Goal: Information Seeking & Learning: Learn about a topic

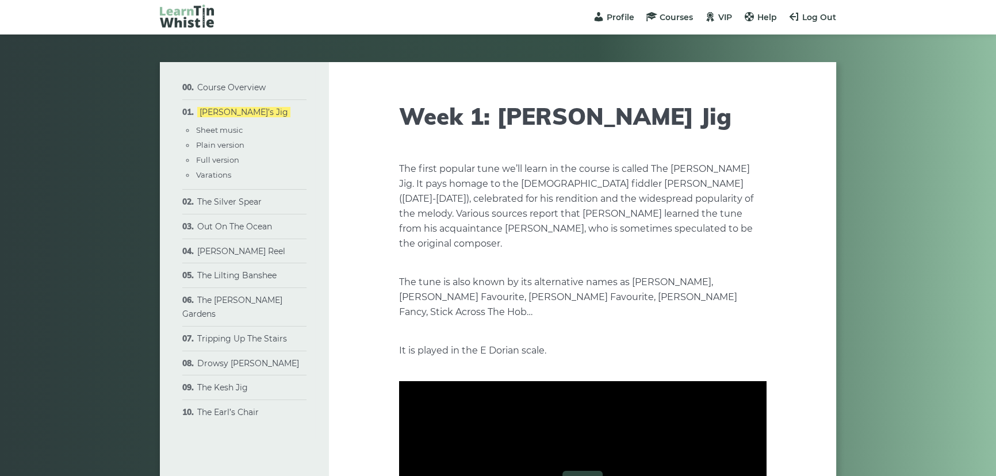
type input "****"
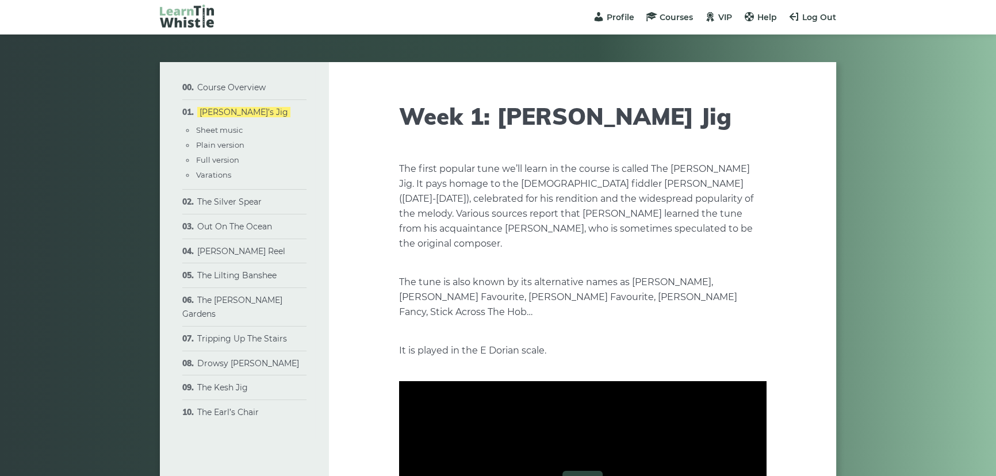
type input "****"
click at [253, 276] on link "The Lilting Banshee" at bounding box center [236, 275] width 79 height 10
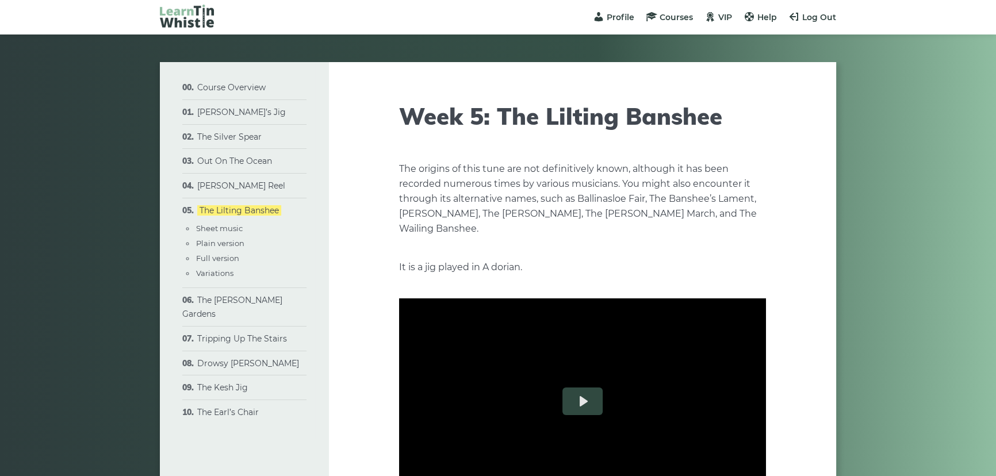
type input "****"
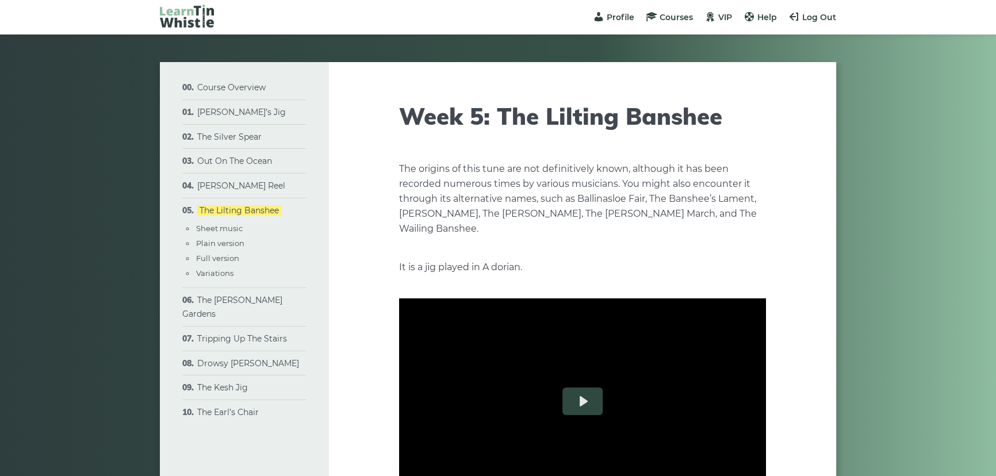
type input "****"
click at [586, 406] on button "Play" at bounding box center [582, 401] width 40 height 28
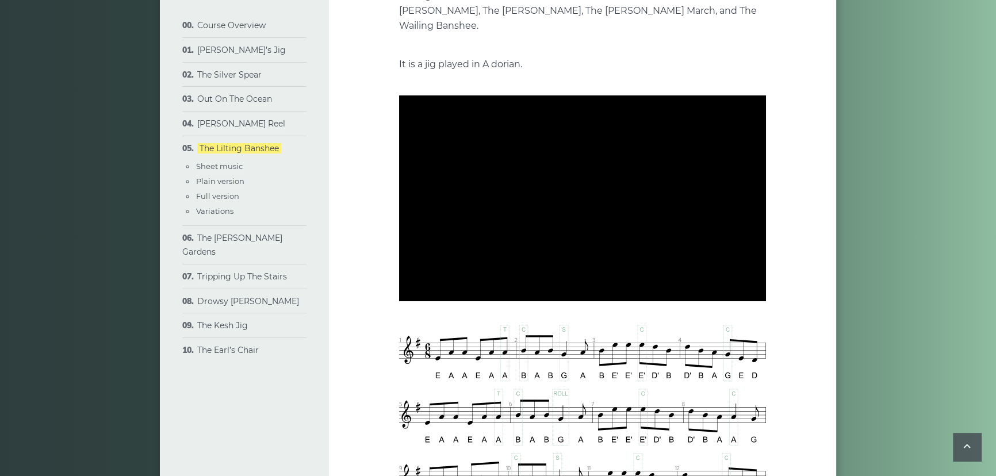
scroll to position [196, 0]
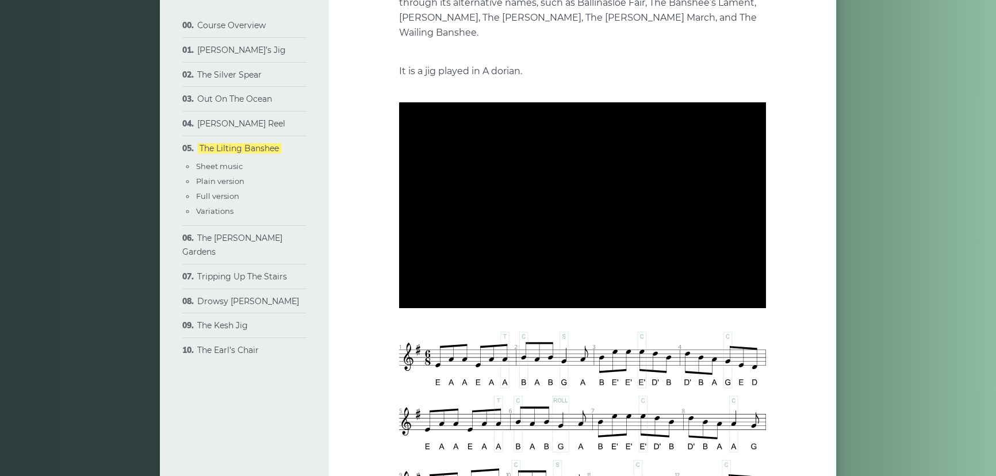
type input "***"
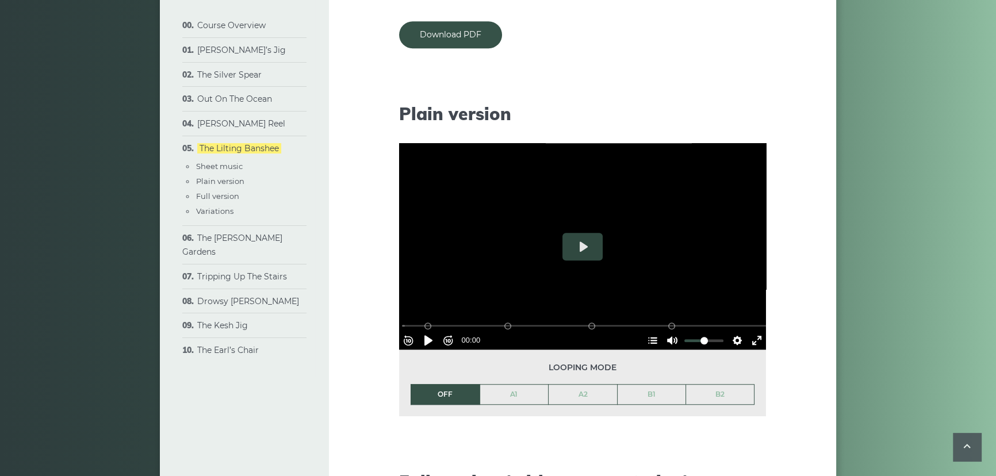
scroll to position [1039, 0]
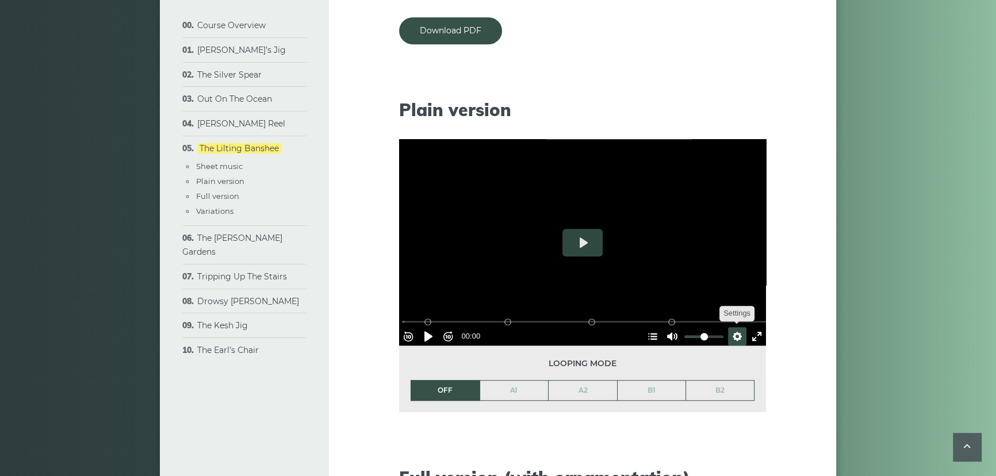
click at [733, 335] on button "Settings" at bounding box center [737, 336] width 18 height 18
click at [671, 310] on button "Speed Normal" at bounding box center [703, 308] width 79 height 18
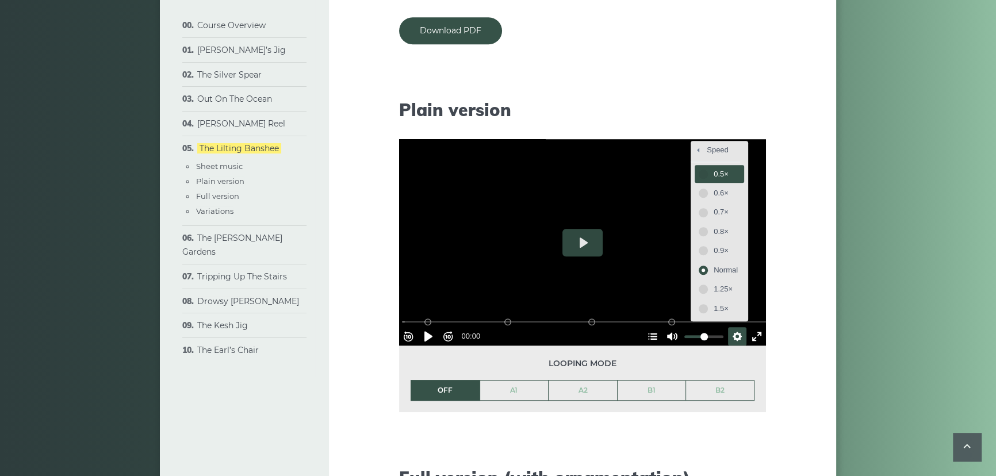
click at [726, 172] on span "0.5×" at bounding box center [725, 174] width 24 height 13
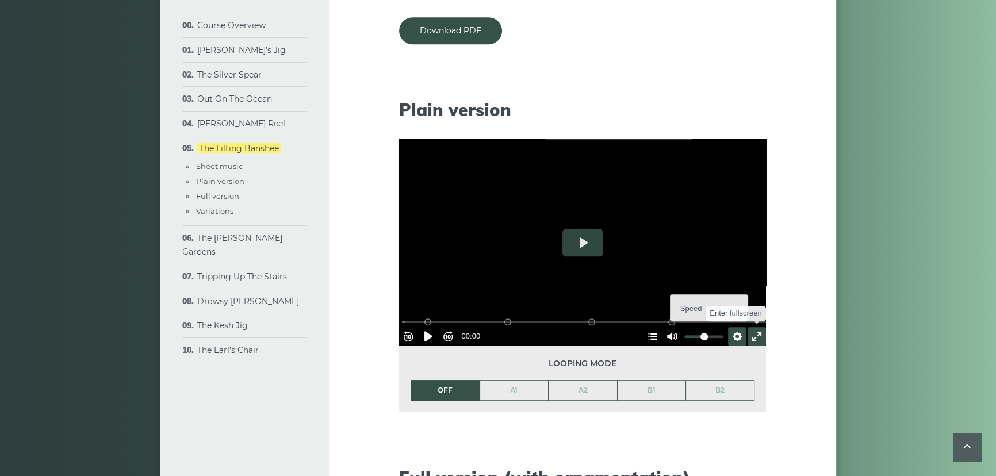
click at [750, 336] on button "Exit fullscreen Enter fullscreen" at bounding box center [756, 336] width 18 height 18
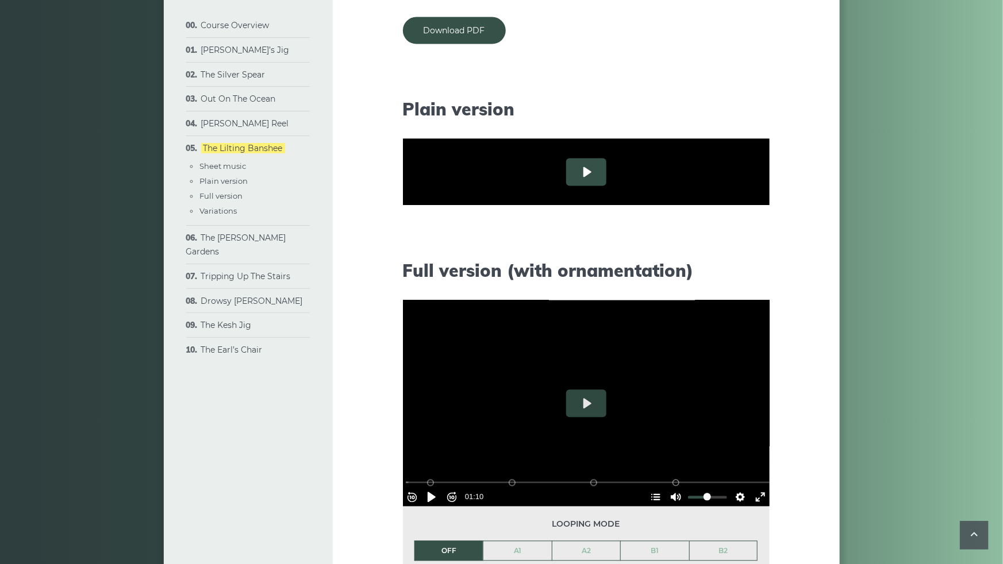
click at [566, 186] on button "Play" at bounding box center [586, 173] width 40 height 28
click at [750, 275] on button "Settings" at bounding box center [740, 266] width 18 height 18
click at [731, 245] on span "Speed 0.5×" at bounding box center [707, 238] width 48 height 13
click at [741, 195] on span "0.6×" at bounding box center [729, 188] width 24 height 13
click at [770, 275] on div "Rewind 10s Pause Play Forward 10s % buffered 01:24 B2 (Bars 25-32) B1 (Bars 17-…" at bounding box center [586, 250] width 367 height 49
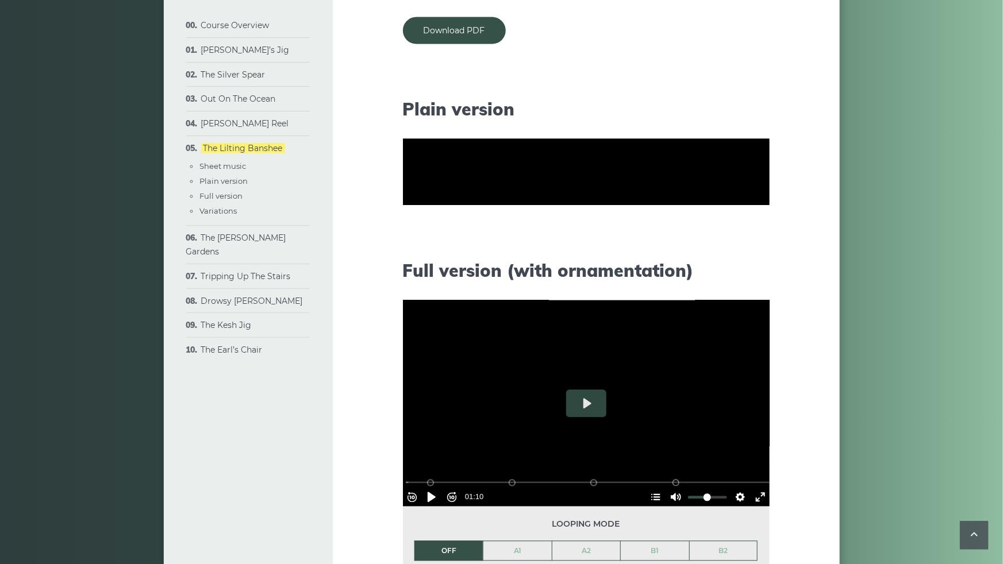
click at [750, 275] on button "Settings" at bounding box center [740, 266] width 18 height 18
click at [731, 245] on span "Speed 0.6×" at bounding box center [707, 238] width 48 height 13
click at [741, 195] on span "0.6×" at bounding box center [729, 188] width 24 height 13
click at [770, 276] on div at bounding box center [586, 173] width 367 height 206
click at [750, 275] on button "Settings" at bounding box center [740, 266] width 18 height 18
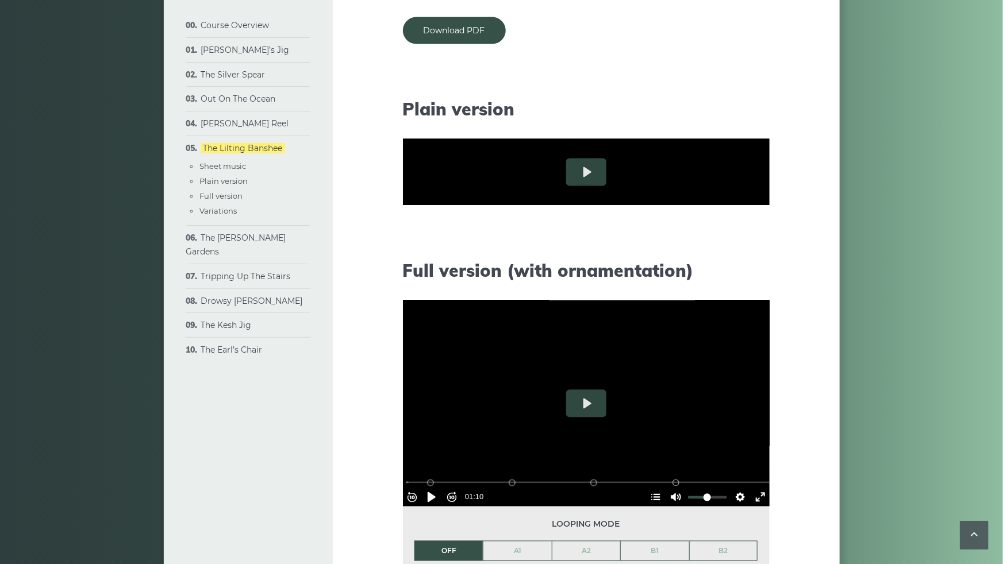
click at [747, 247] on button "Speed 0.6×" at bounding box center [713, 238] width 70 height 18
click at [741, 195] on span "0.6×" at bounding box center [729, 188] width 24 height 13
click at [566, 186] on button "Play" at bounding box center [586, 173] width 40 height 28
click at [579, 276] on div at bounding box center [586, 173] width 367 height 206
click at [750, 275] on button "Settings" at bounding box center [740, 266] width 18 height 18
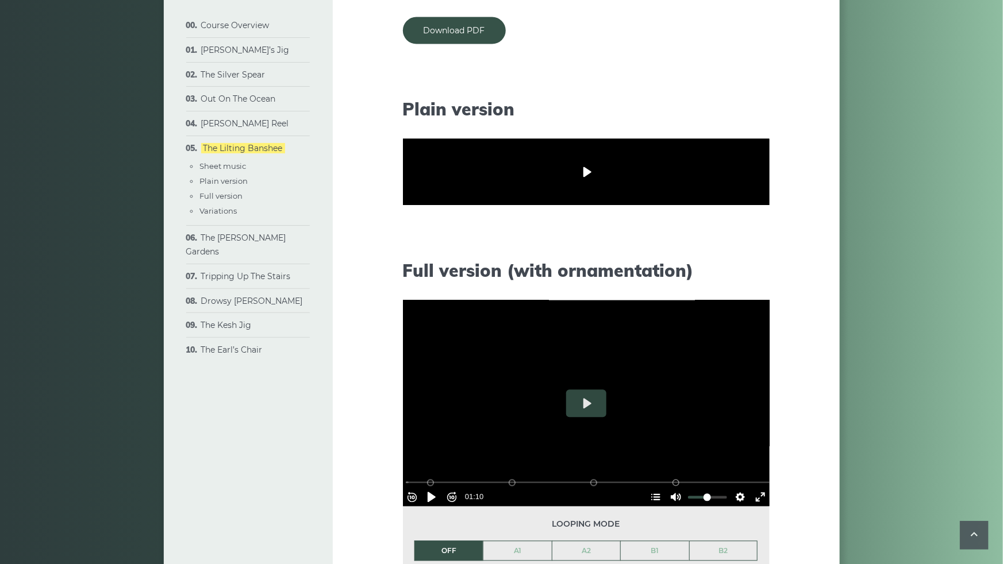
click at [731, 245] on span "Speed 0.6×" at bounding box center [707, 238] width 48 height 13
click at [741, 214] on span "0.7×" at bounding box center [729, 208] width 24 height 13
click at [664, 276] on div at bounding box center [586, 173] width 367 height 206
click at [406, 257] on input "Seek" at bounding box center [589, 251] width 366 height 11
click at [426, 256] on div "A1 (Bars 1-8)" at bounding box center [430, 251] width 9 height 9
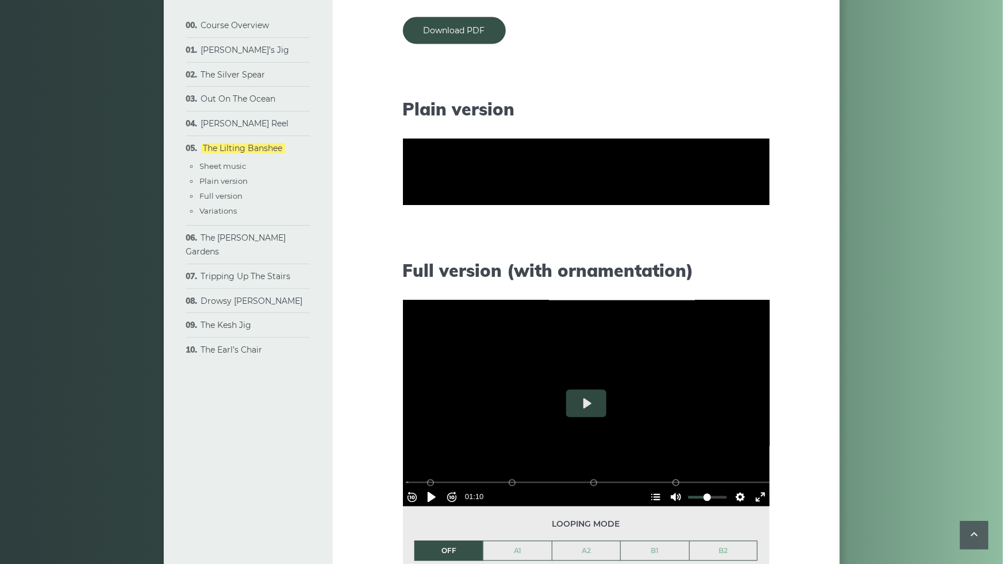
click at [750, 275] on button "Settings" at bounding box center [740, 266] width 18 height 18
click at [731, 245] on span "Speed 0.7×" at bounding box center [707, 238] width 48 height 13
click at [741, 214] on span "0.7×" at bounding box center [729, 208] width 24 height 13
click at [770, 275] on div "Rewind 10s Pause Play Forward 10s % buffered 01:19 B2 (Bars 25-32) B1 (Bars 17-…" at bounding box center [586, 250] width 367 height 49
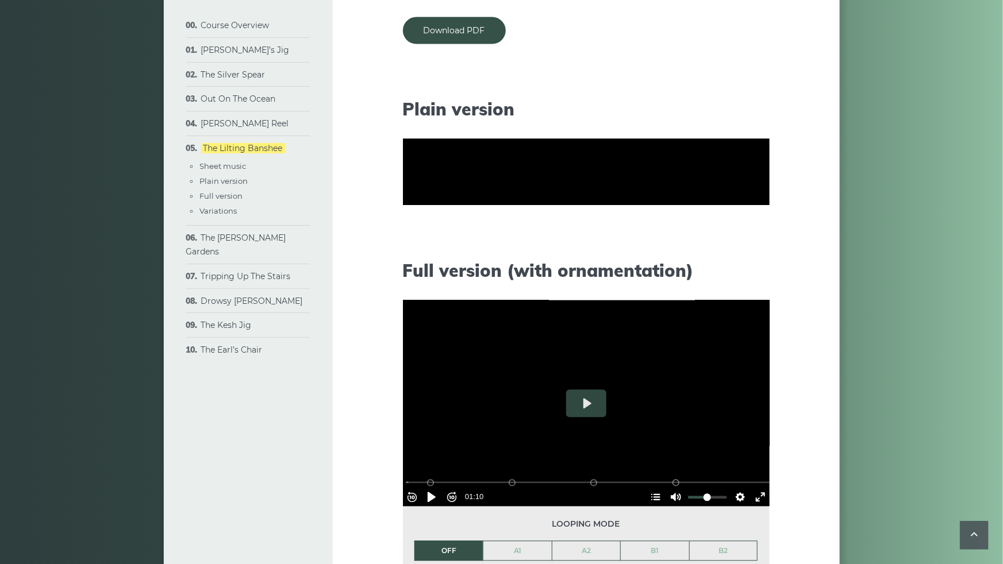
click at [750, 275] on button "Settings" at bounding box center [740, 266] width 18 height 18
click at [731, 245] on span "Speed 0.7×" at bounding box center [707, 238] width 48 height 13
click at [741, 276] on div at bounding box center [586, 173] width 367 height 206
click at [750, 275] on button "Settings" at bounding box center [740, 266] width 18 height 18
click at [747, 198] on button "0.6×" at bounding box center [722, 189] width 49 height 18
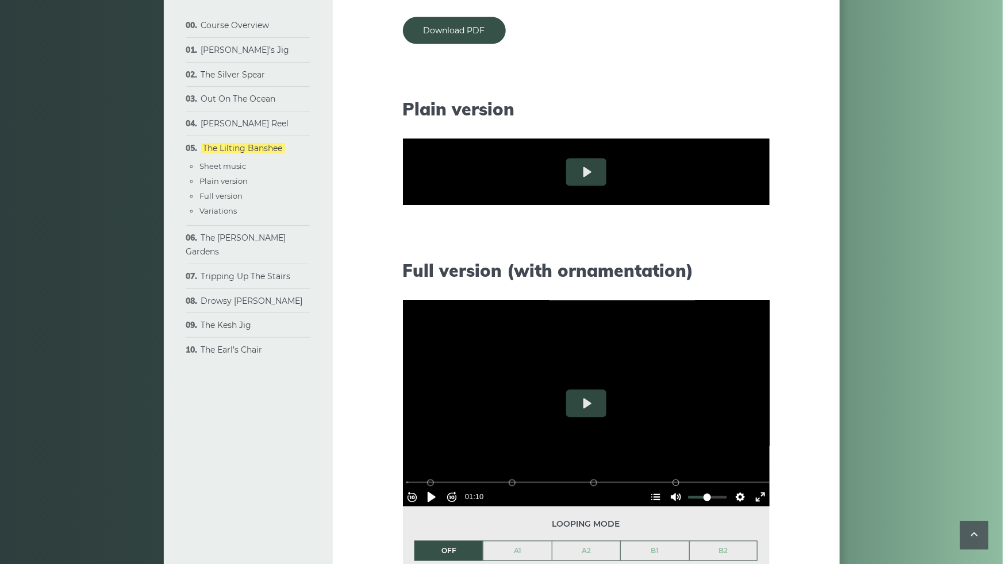
click at [547, 276] on div at bounding box center [586, 173] width 367 height 206
click at [403, 275] on div "Rewind 10s Pause Play Forward 10s % buffered 00:12 B2 (Bars 25-32) B1 (Bars 17-…" at bounding box center [586, 250] width 367 height 49
click at [770, 276] on div at bounding box center [586, 173] width 367 height 206
type input "*****"
click at [770, 275] on button "Exit fullscreen Enter fullscreen" at bounding box center [760, 266] width 18 height 18
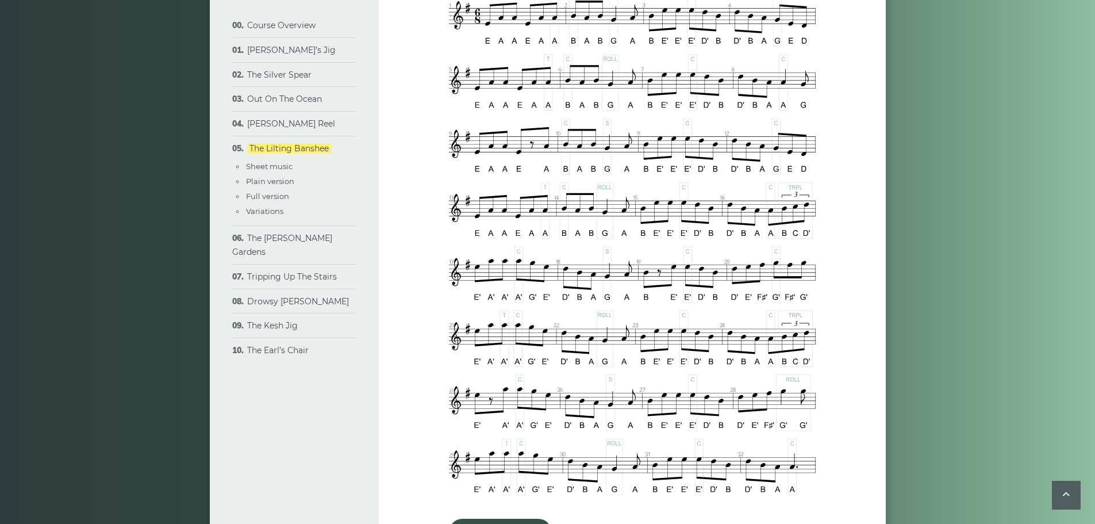
scroll to position [531, 0]
